Goal: Information Seeking & Learning: Learn about a topic

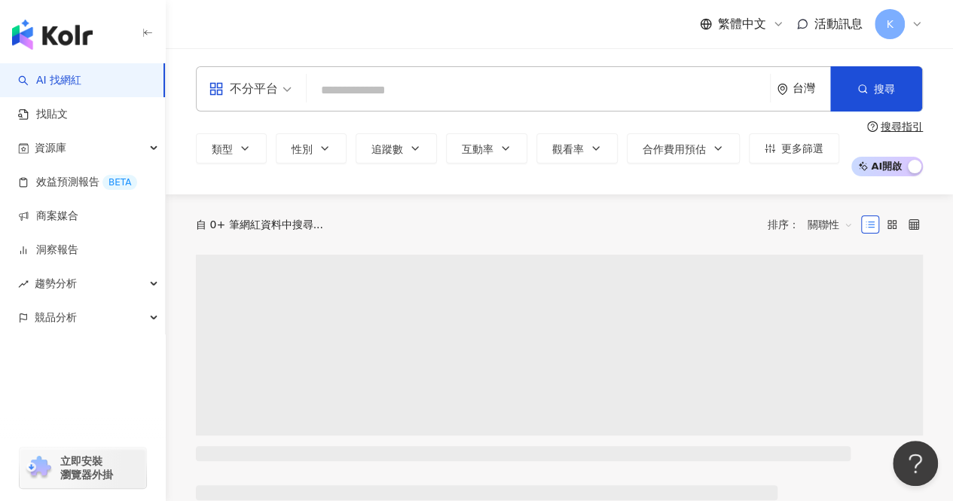
click at [390, 93] on input "search" at bounding box center [538, 90] width 451 height 29
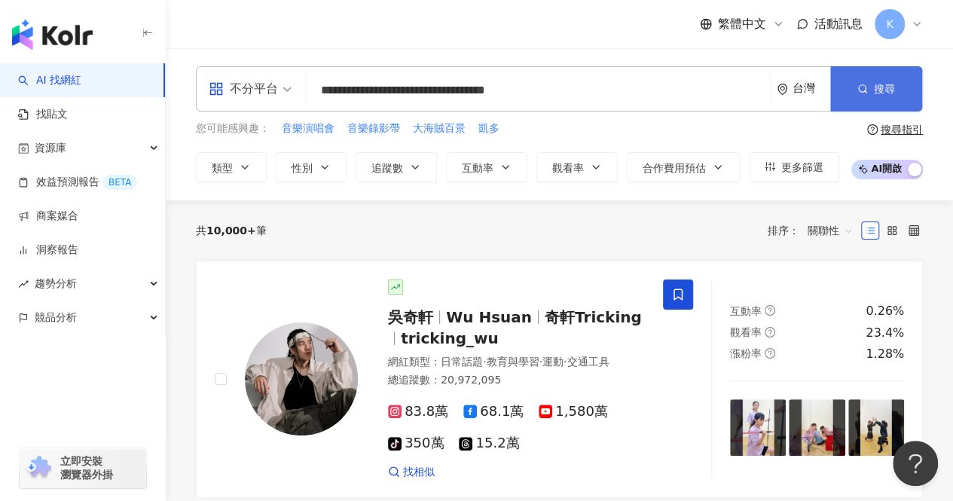
type input "**********"
click at [853, 88] on button "搜尋" at bounding box center [876, 88] width 92 height 45
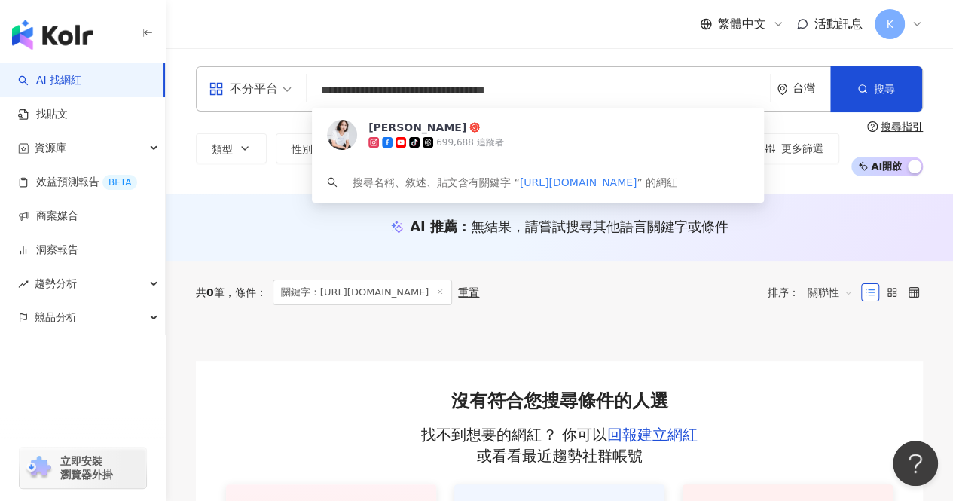
click at [614, 100] on input "**********" at bounding box center [538, 90] width 451 height 29
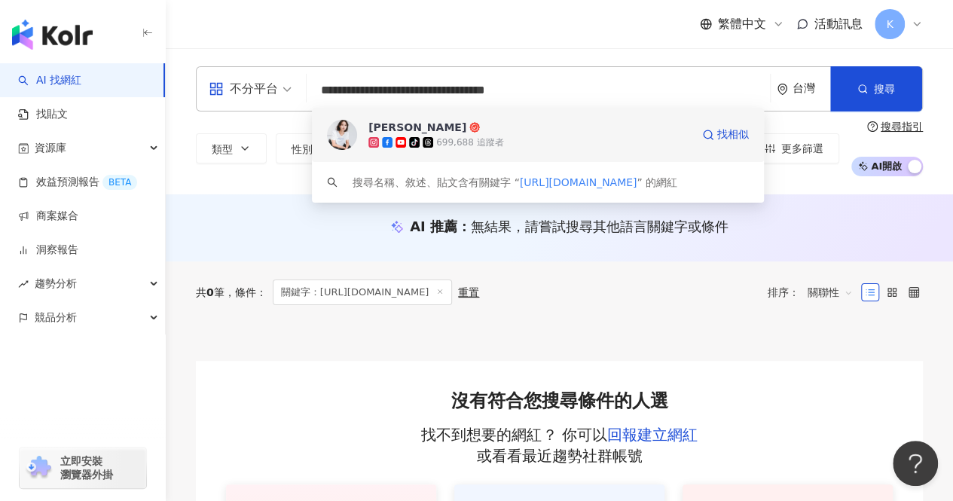
click at [543, 139] on div "tiktok-icon 699,688 追蹤者" at bounding box center [529, 142] width 323 height 15
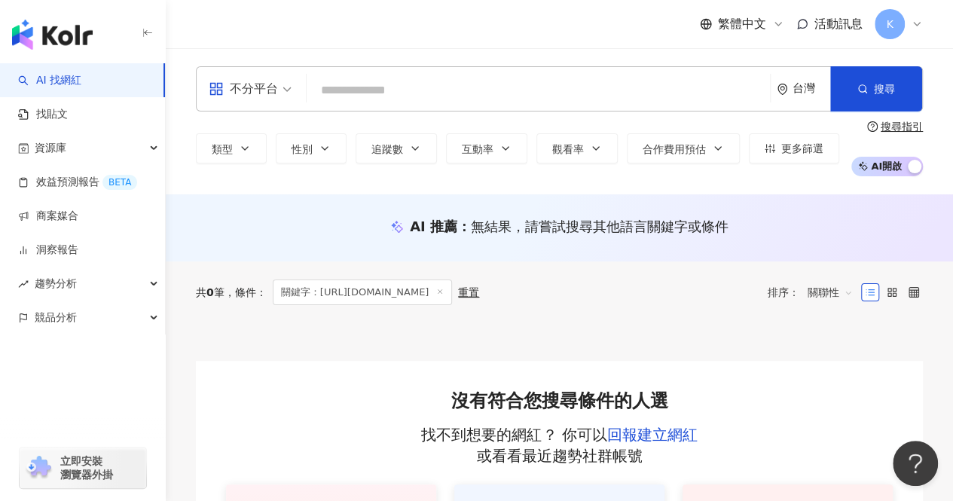
click at [434, 91] on input "search" at bounding box center [538, 90] width 451 height 29
click at [431, 93] on input "search" at bounding box center [538, 90] width 451 height 29
paste input "*******"
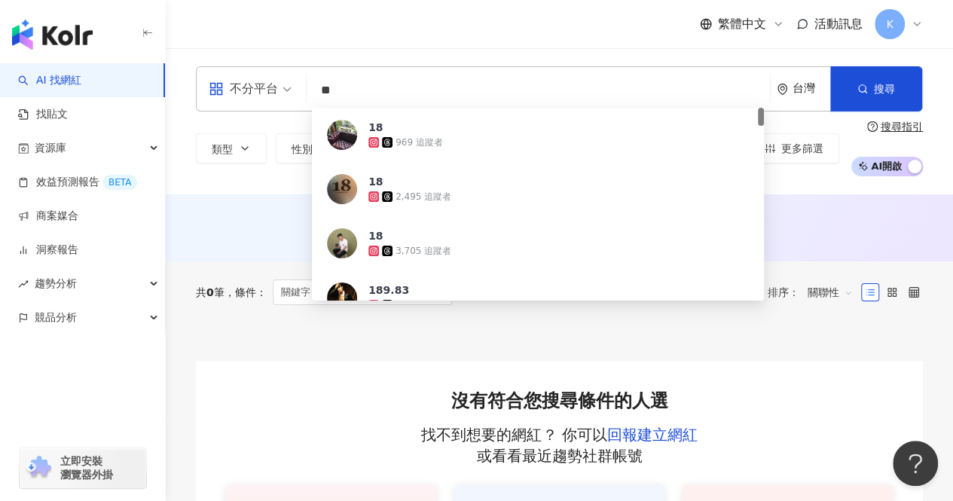
drag, startPoint x: 413, startPoint y: 91, endPoint x: 271, endPoint y: 93, distance: 141.7
click at [271, 93] on div "不分平台 ** 台灣 搜尋 d4977b1e-d22e-4c4b-8adf-da9d10ae2bdf 18 969 追蹤者 18 2,495 追蹤者 18 3…" at bounding box center [559, 88] width 727 height 45
paste input "**********"
type input "**********"
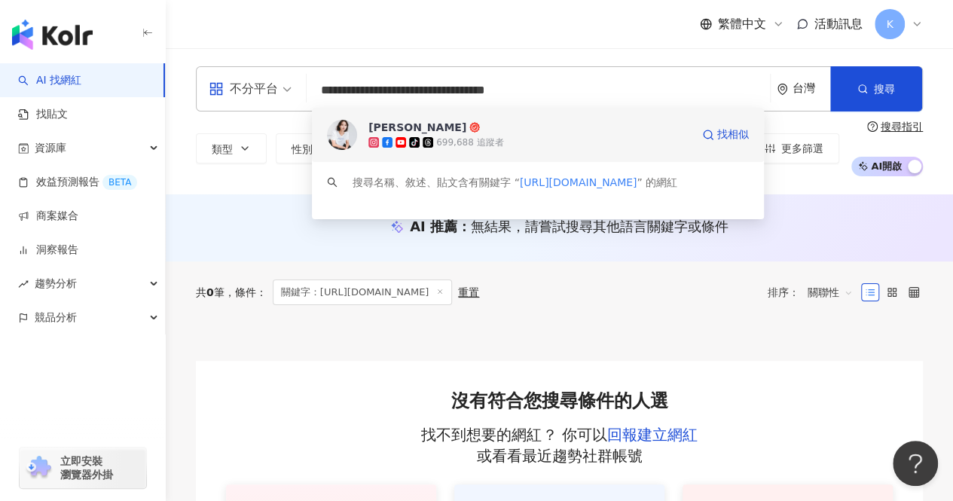
click at [482, 138] on div "699,688 追蹤者" at bounding box center [469, 142] width 67 height 13
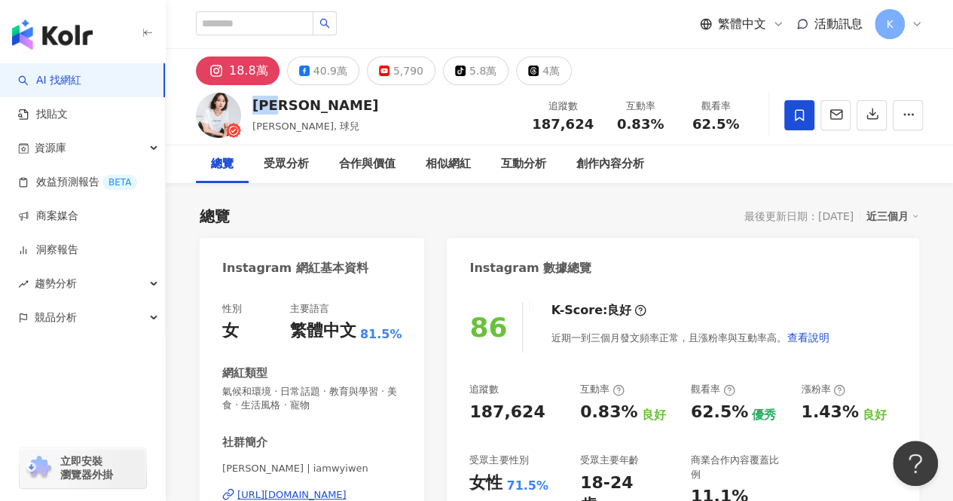
drag, startPoint x: 289, startPoint y: 106, endPoint x: 253, endPoint y: 106, distance: 36.2
click at [253, 106] on div "[PERSON_NAME]" at bounding box center [315, 105] width 126 height 19
copy div "[PERSON_NAME]"
drag, startPoint x: 590, startPoint y: 123, endPoint x: 523, endPoint y: 128, distance: 67.3
click at [523, 128] on div "[PERSON_NAME] [PERSON_NAME], 球兒 追蹤數 187,624 互動率 0.83% 觀看率 62.5%" at bounding box center [559, 115] width 787 height 60
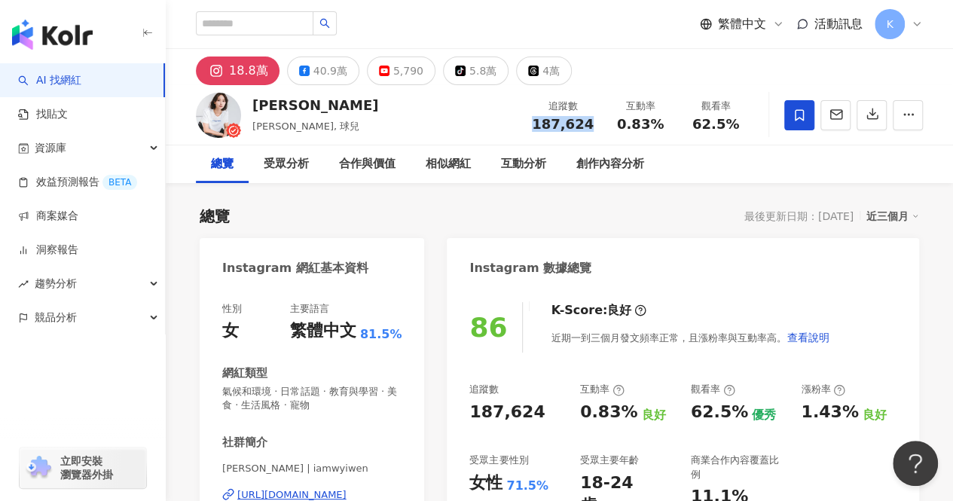
copy span "187,624"
drag, startPoint x: 697, startPoint y: 126, endPoint x: 742, endPoint y: 126, distance: 45.2
click at [742, 126] on div "62.5%" at bounding box center [715, 124] width 57 height 15
copy span "62.5%"
drag, startPoint x: 619, startPoint y: 127, endPoint x: 662, endPoint y: 124, distance: 43.1
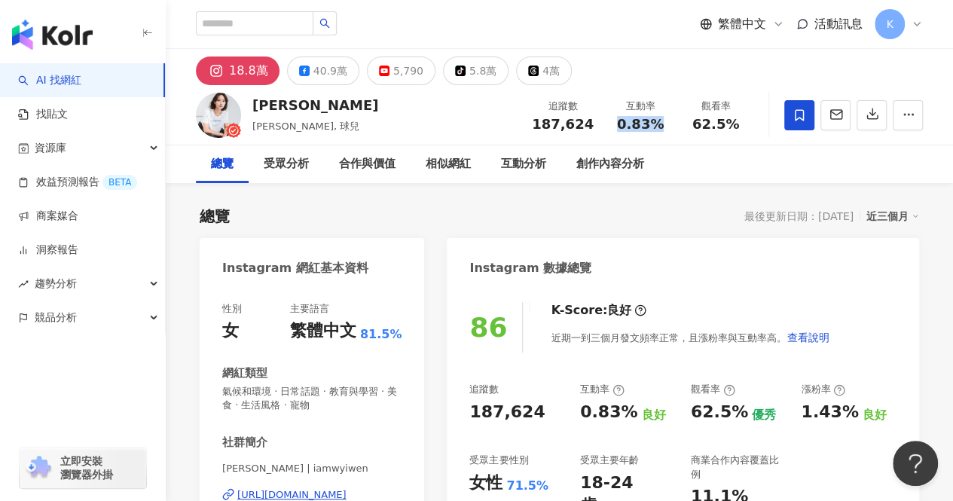
click at [662, 124] on div "0.83%" at bounding box center [640, 124] width 57 height 15
copy span "0.83%"
click at [247, 32] on input "search" at bounding box center [255, 23] width 118 height 24
type input "**"
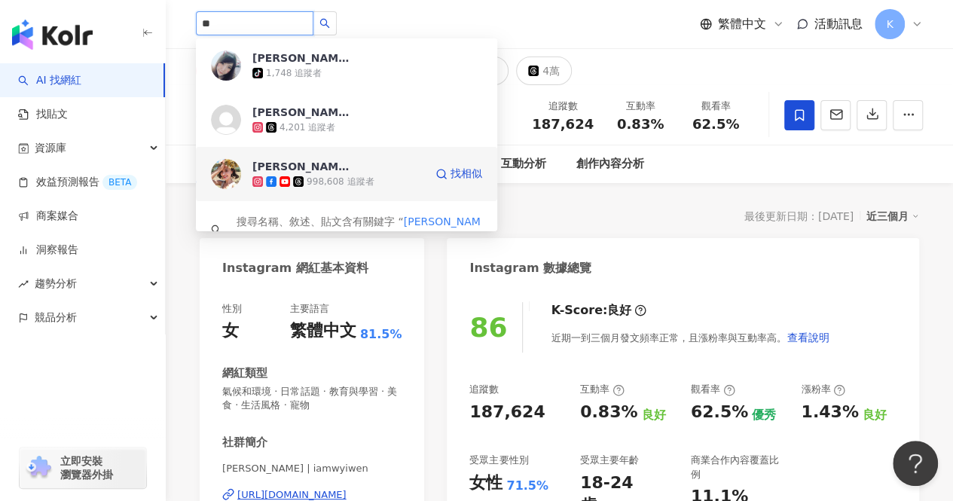
click at [310, 170] on span "薛妞妞" at bounding box center [301, 166] width 98 height 15
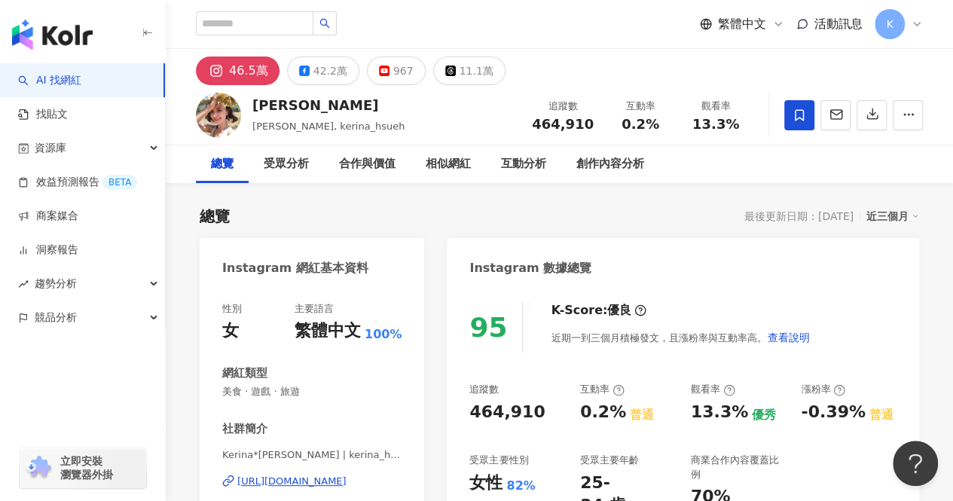
click at [295, 482] on div "https://www.instagram.com/kerina_hsueh/" at bounding box center [291, 482] width 109 height 14
drag, startPoint x: 555, startPoint y: 127, endPoint x: 599, endPoint y: 125, distance: 44.5
click at [599, 125] on div "追蹤數 464,910" at bounding box center [563, 115] width 80 height 32
copy span "464,910"
drag, startPoint x: 695, startPoint y: 120, endPoint x: 734, endPoint y: 123, distance: 39.3
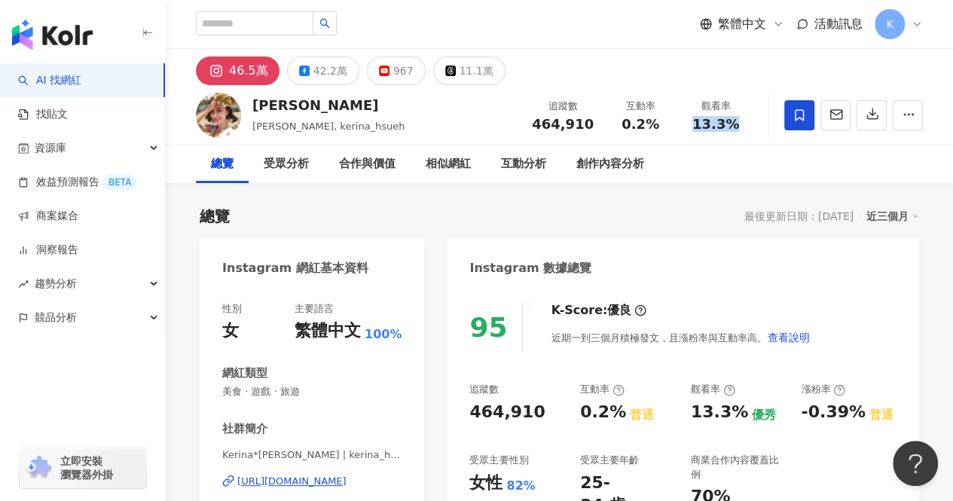
click at [734, 123] on span "13.3%" at bounding box center [715, 124] width 47 height 15
copy span "13.3%"
click at [274, 22] on input "search" at bounding box center [255, 23] width 118 height 24
paste input "**********"
type input "**********"
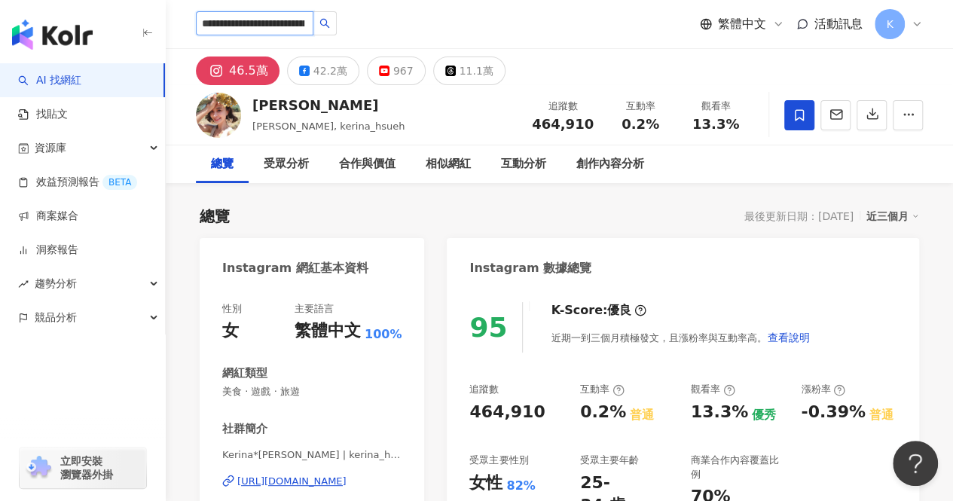
scroll to position [0, 407]
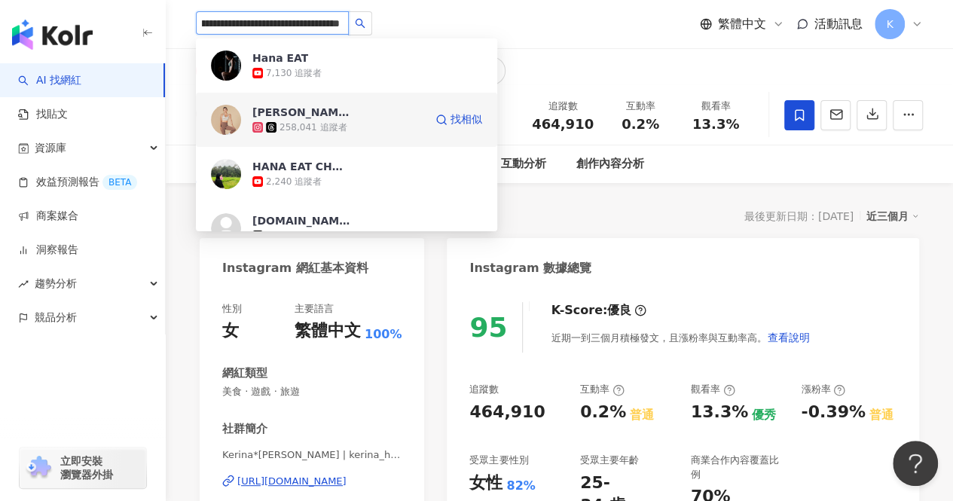
click at [323, 123] on div "258,041 追蹤者" at bounding box center [313, 127] width 67 height 13
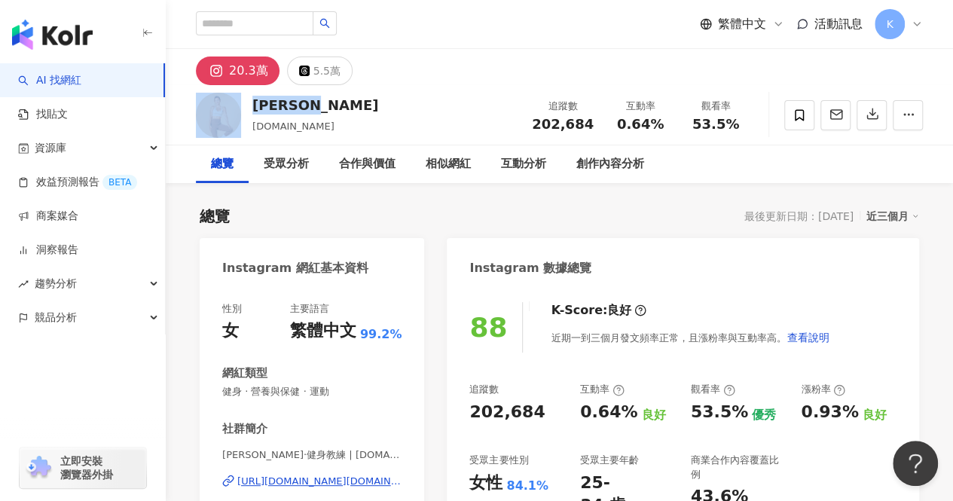
drag, startPoint x: 280, startPoint y: 105, endPoint x: 243, endPoint y: 102, distance: 37.0
click at [243, 102] on div "Hana 漢娜 [DOMAIN_NAME] 追蹤數 202,684 互動率 0.64% 觀看率 53.5%" at bounding box center [559, 115] width 787 height 60
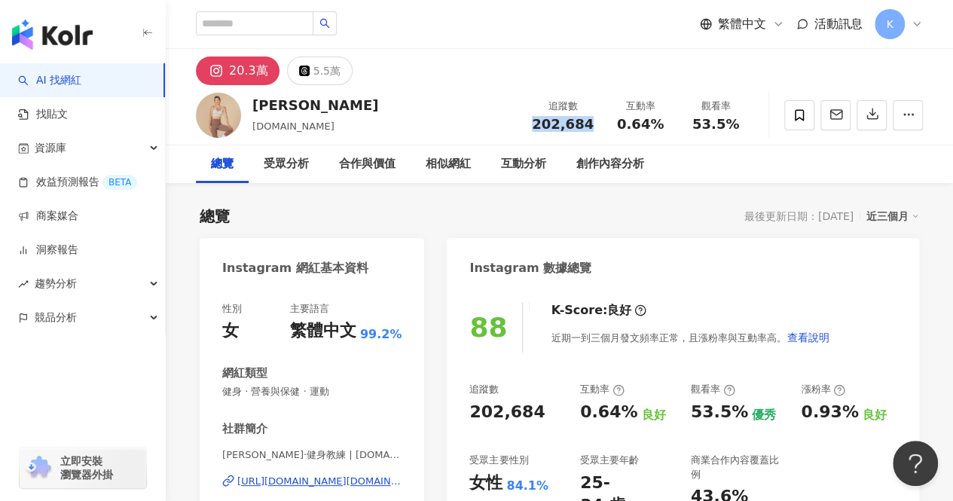
drag, startPoint x: 591, startPoint y: 128, endPoint x: 541, endPoint y: 125, distance: 49.8
click at [541, 125] on span "202,684" at bounding box center [563, 124] width 62 height 16
copy span "202,684"
drag, startPoint x: 662, startPoint y: 126, endPoint x: 622, endPoint y: 123, distance: 39.3
click at [622, 123] on div "0.64%" at bounding box center [640, 124] width 57 height 15
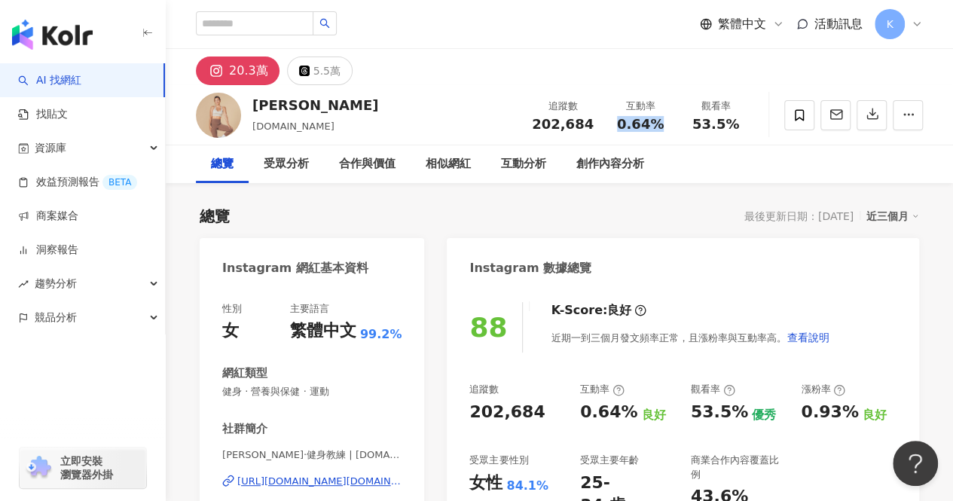
copy span "0.64%"
drag, startPoint x: 744, startPoint y: 124, endPoint x: 693, endPoint y: 126, distance: 51.3
click at [693, 126] on div "觀看率 53.5%" at bounding box center [715, 115] width 75 height 32
copy span "53.5%"
click at [254, 26] on input "search" at bounding box center [255, 23] width 118 height 24
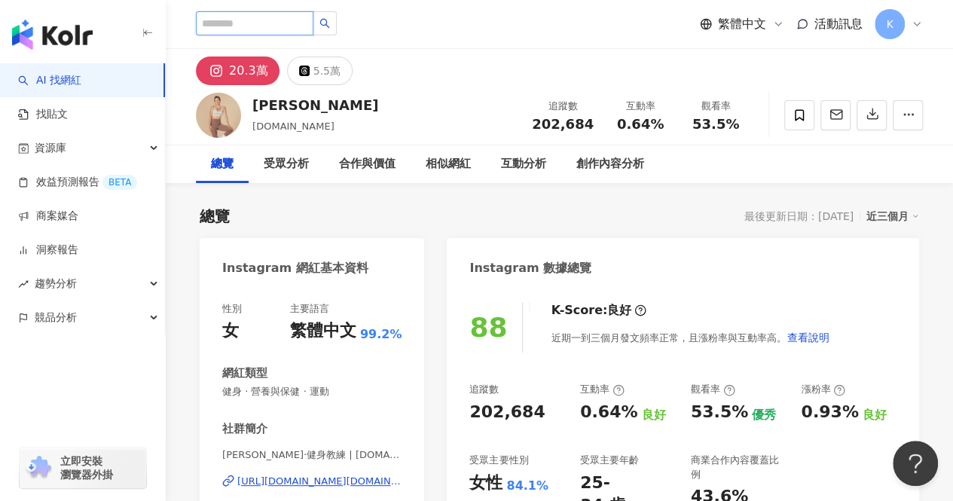
paste input "**********"
type input "**********"
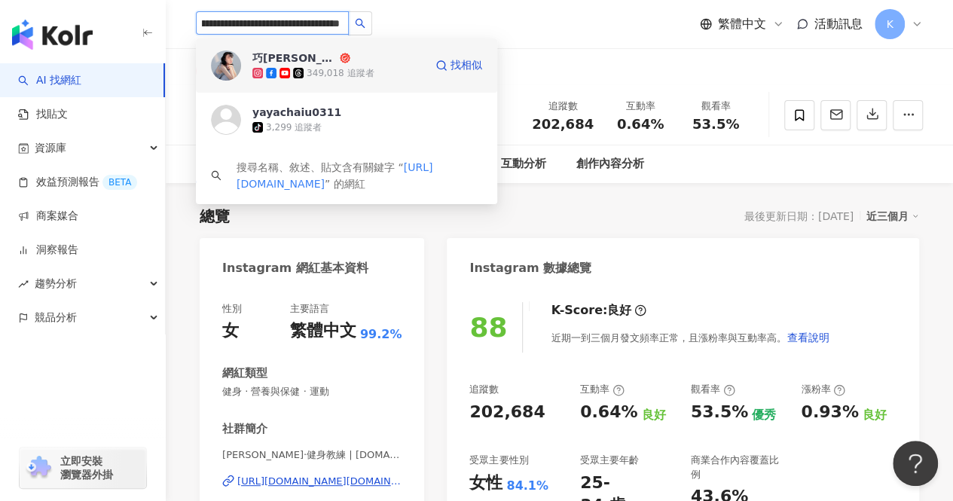
click at [321, 60] on span "巧[PERSON_NAME]" at bounding box center [301, 57] width 98 height 15
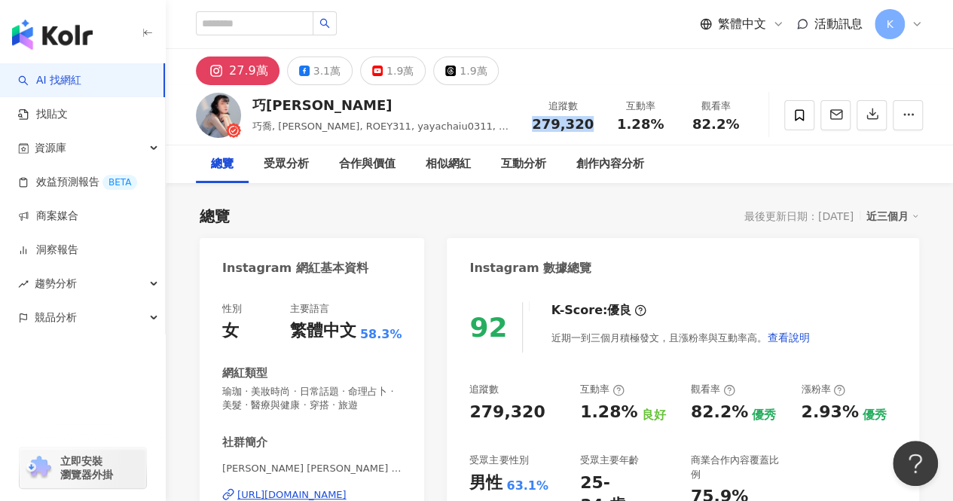
drag, startPoint x: 538, startPoint y: 121, endPoint x: 590, endPoint y: 126, distance: 52.2
click at [590, 126] on span "279,320" at bounding box center [563, 124] width 62 height 16
copy span "279,320"
drag, startPoint x: 621, startPoint y: 128, endPoint x: 667, endPoint y: 128, distance: 46.0
click at [667, 128] on div "1.28%" at bounding box center [640, 124] width 57 height 15
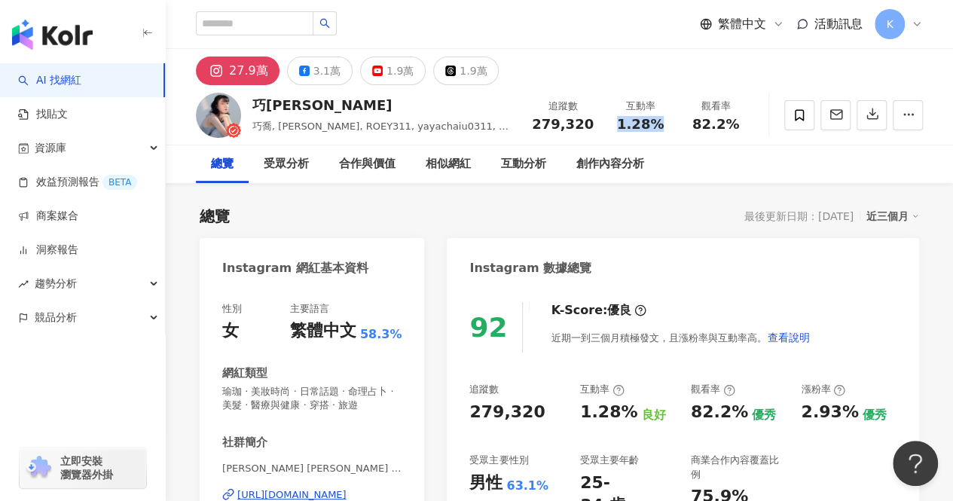
copy span "1.28%"
drag, startPoint x: 700, startPoint y: 127, endPoint x: 740, endPoint y: 127, distance: 39.9
click at [740, 127] on div "82.2%" at bounding box center [715, 124] width 57 height 15
drag, startPoint x: 692, startPoint y: 124, endPoint x: 737, endPoint y: 124, distance: 45.2
click at [737, 124] on div "82.2%" at bounding box center [715, 124] width 57 height 15
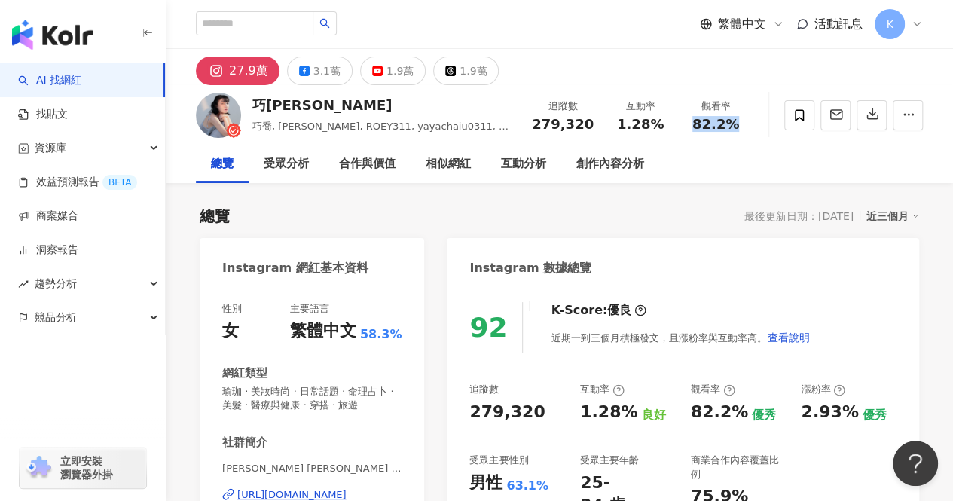
copy span "82.2%"
